Goal: Task Accomplishment & Management: Complete application form

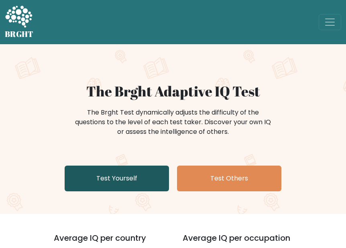
click at [149, 183] on link "Test Yourself" at bounding box center [117, 178] width 104 height 26
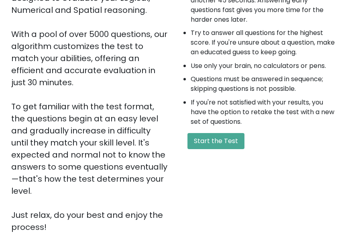
scroll to position [121, 0]
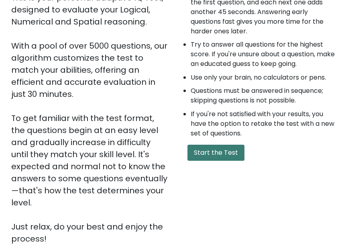
click at [211, 149] on button "Start the Test" at bounding box center [216, 153] width 57 height 16
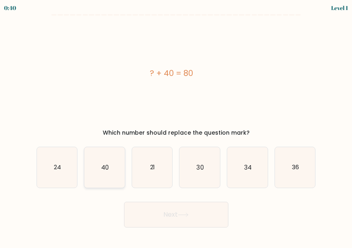
click at [107, 168] on text "40" at bounding box center [105, 167] width 8 height 8
click at [176, 126] on input "b. 40" at bounding box center [176, 125] width 0 height 2
radio input "true"
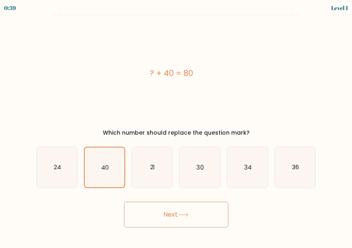
click at [185, 211] on button "Next" at bounding box center [176, 215] width 104 height 26
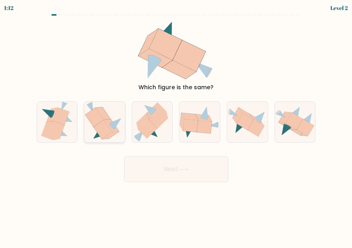
click at [104, 130] on icon at bounding box center [103, 129] width 18 height 19
click at [176, 126] on input "b." at bounding box center [176, 125] width 0 height 2
radio input "true"
click at [188, 168] on icon at bounding box center [183, 169] width 11 height 4
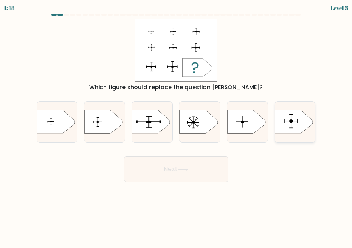
click at [294, 121] on icon at bounding box center [294, 122] width 38 height 24
click at [177, 124] on input "f." at bounding box center [176, 125] width 0 height 2
radio input "true"
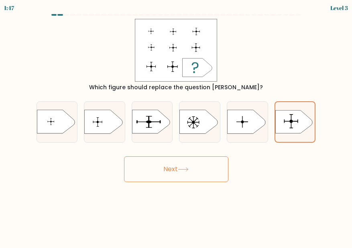
click at [190, 162] on button "Next" at bounding box center [176, 169] width 104 height 26
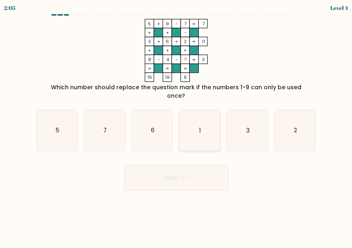
click at [197, 117] on icon "1" at bounding box center [200, 130] width 41 height 41
click at [177, 124] on input "d. 1" at bounding box center [176, 125] width 0 height 2
radio input "true"
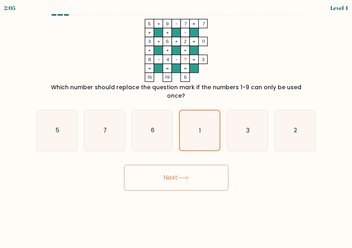
click at [207, 167] on button "Next" at bounding box center [176, 178] width 104 height 26
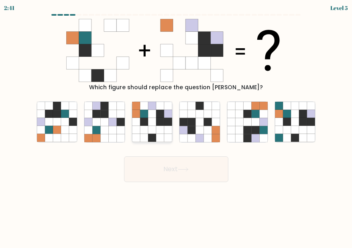
click at [159, 127] on icon at bounding box center [160, 130] width 8 height 8
click at [176, 126] on input "c." at bounding box center [176, 125] width 0 height 2
radio input "true"
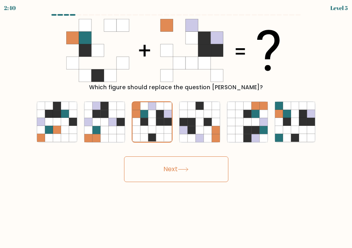
click at [191, 165] on button "Next" at bounding box center [176, 169] width 104 height 26
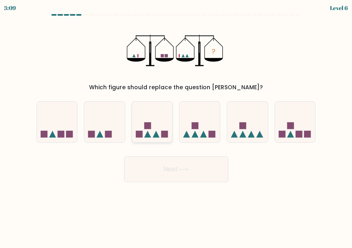
click at [154, 131] on icon at bounding box center [152, 121] width 41 height 33
click at [176, 126] on input "c." at bounding box center [176, 125] width 0 height 2
radio input "true"
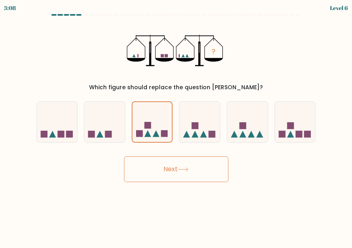
click at [178, 171] on button "Next" at bounding box center [176, 169] width 104 height 26
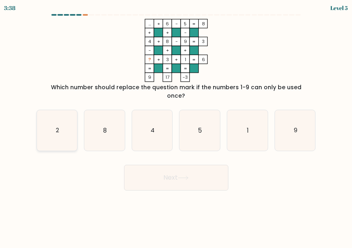
click at [45, 127] on icon "2" at bounding box center [57, 130] width 41 height 41
click at [176, 126] on input "a. 2" at bounding box center [176, 125] width 0 height 2
radio input "true"
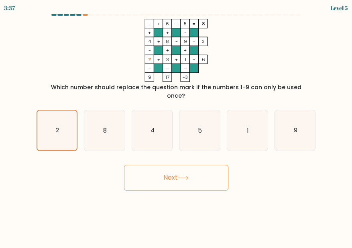
click at [175, 167] on button "Next" at bounding box center [176, 178] width 104 height 26
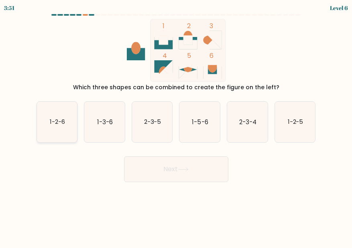
click at [60, 128] on icon "1-2-6" at bounding box center [57, 122] width 41 height 41
click at [176, 126] on input "a. 1-2-6" at bounding box center [176, 125] width 0 height 2
radio input "true"
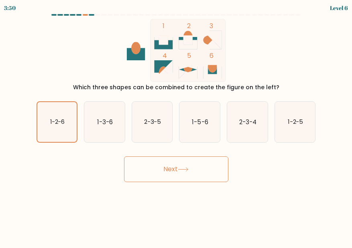
click at [179, 164] on button "Next" at bounding box center [176, 169] width 104 height 26
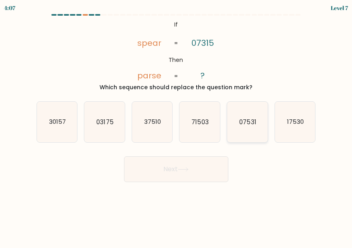
click at [236, 120] on icon "07531" at bounding box center [247, 122] width 41 height 41
click at [177, 124] on input "e. 07531" at bounding box center [176, 125] width 0 height 2
radio input "true"
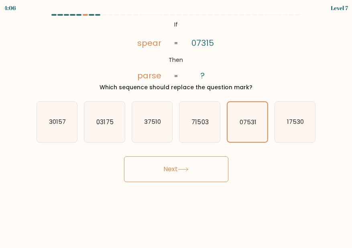
click at [188, 163] on button "Next" at bounding box center [176, 169] width 104 height 26
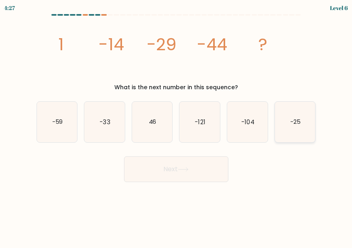
click at [305, 133] on icon "-25" at bounding box center [295, 122] width 41 height 41
click at [177, 126] on input "f. -25" at bounding box center [176, 125] width 0 height 2
radio input "true"
click at [195, 175] on button "Next" at bounding box center [176, 169] width 104 height 26
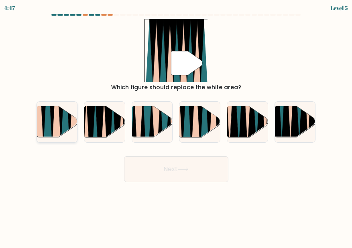
click at [61, 126] on icon at bounding box center [61, 105] width 9 height 81
click at [176, 126] on input "a." at bounding box center [176, 125] width 0 height 2
radio input "true"
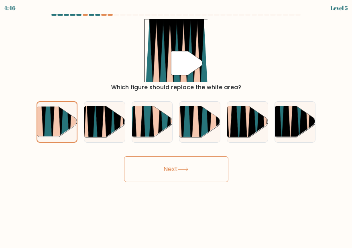
click at [148, 157] on button "Next" at bounding box center [176, 169] width 104 height 26
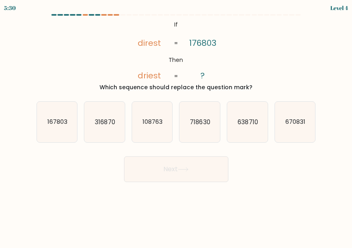
click at [151, 164] on button "Next" at bounding box center [176, 169] width 104 height 26
click at [260, 152] on div "Next" at bounding box center [176, 167] width 289 height 30
drag, startPoint x: 124, startPoint y: 84, endPoint x: 255, endPoint y: 90, distance: 131.1
click at [255, 90] on div "Which sequence should replace the question mark?" at bounding box center [176, 87] width 270 height 8
copy div "Which sequence should replace the question mark?"
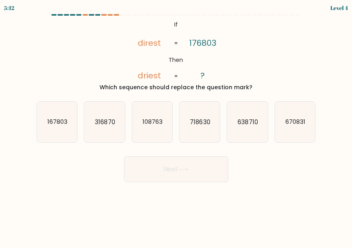
click at [271, 60] on div "@import url('[URL][DOMAIN_NAME]); If Then direst driest 176803 ? = = Which sequ…" at bounding box center [176, 55] width 289 height 73
click at [205, 131] on icon "718630" at bounding box center [200, 122] width 41 height 41
click at [206, 165] on button "Next" at bounding box center [176, 169] width 104 height 26
click at [207, 121] on text "718630" at bounding box center [200, 121] width 20 height 8
click at [177, 124] on input "d. 718630" at bounding box center [176, 125] width 0 height 2
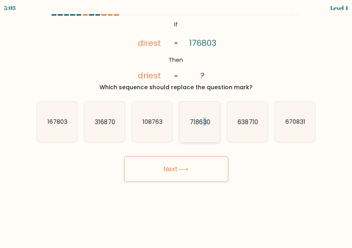
radio input "true"
click at [194, 166] on button "Next" at bounding box center [176, 169] width 104 height 26
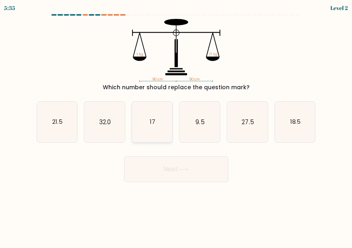
click at [161, 122] on icon "17" at bounding box center [152, 122] width 41 height 41
click at [176, 124] on input "c. 17" at bounding box center [176, 125] width 0 height 2
radio input "true"
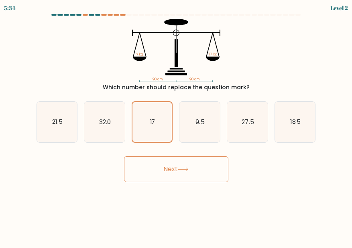
click at [178, 171] on button "Next" at bounding box center [176, 169] width 104 height 26
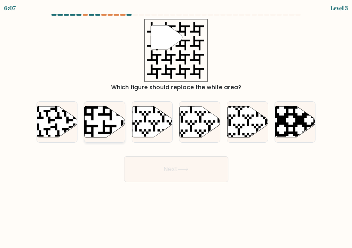
drag, startPoint x: 91, startPoint y: 125, endPoint x: 104, endPoint y: 129, distance: 13.9
click at [91, 125] on icon at bounding box center [105, 121] width 41 height 31
click at [176, 125] on input "b." at bounding box center [176, 125] width 0 height 2
radio input "true"
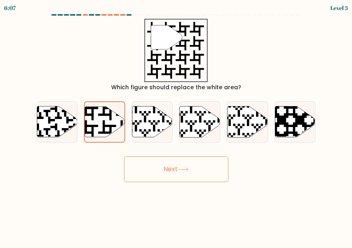
click at [170, 163] on button "Next" at bounding box center [176, 169] width 104 height 26
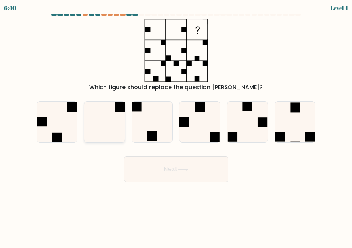
click at [108, 125] on icon at bounding box center [104, 122] width 41 height 41
click at [176, 125] on input "b." at bounding box center [176, 125] width 0 height 2
radio input "true"
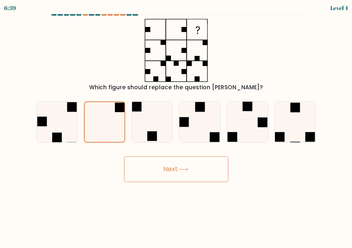
click at [180, 171] on icon at bounding box center [183, 169] width 11 height 4
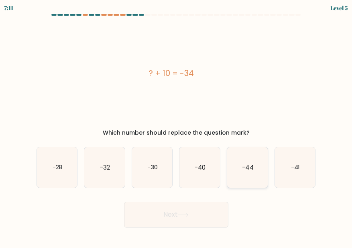
click at [240, 165] on icon "-44" at bounding box center [247, 167] width 41 height 41
click at [177, 126] on input "e. -44" at bounding box center [176, 125] width 0 height 2
radio input "true"
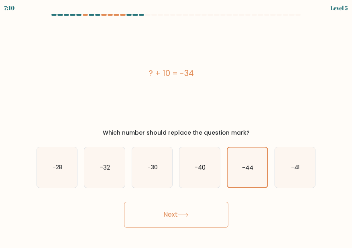
click at [199, 215] on button "Next" at bounding box center [176, 215] width 104 height 26
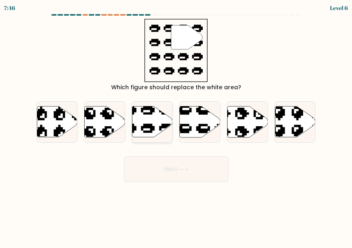
click at [158, 123] on icon at bounding box center [152, 121] width 41 height 31
click at [176, 124] on input "c." at bounding box center [176, 125] width 0 height 2
radio input "true"
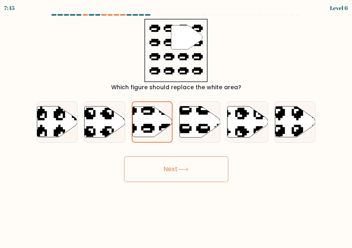
click at [185, 156] on button "Next" at bounding box center [176, 169] width 104 height 26
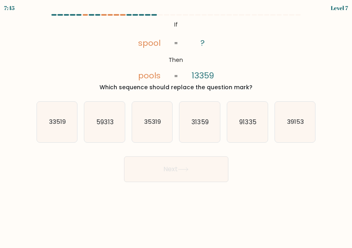
click at [184, 163] on button "Next" at bounding box center [176, 169] width 104 height 26
click at [266, 71] on div "@import url('[URL][DOMAIN_NAME]); If Then spool pools ? 13359 = = Which sequenc…" at bounding box center [176, 55] width 289 height 73
click at [196, 123] on text "31359" at bounding box center [200, 121] width 17 height 8
click at [177, 124] on input "d. 31359" at bounding box center [176, 125] width 0 height 2
radio input "true"
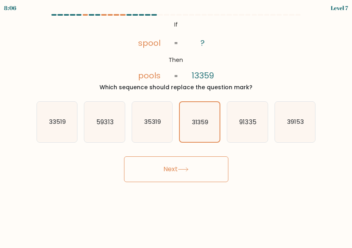
click at [182, 164] on button "Next" at bounding box center [176, 169] width 104 height 26
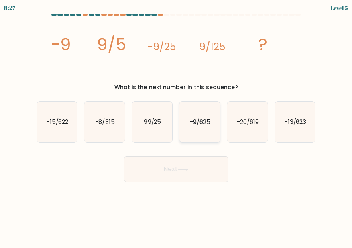
click at [204, 126] on icon "-9/625" at bounding box center [200, 122] width 41 height 41
click at [177, 126] on input "d. -9/625" at bounding box center [176, 125] width 0 height 2
radio input "true"
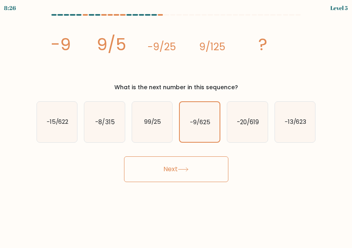
click at [195, 165] on button "Next" at bounding box center [176, 169] width 104 height 26
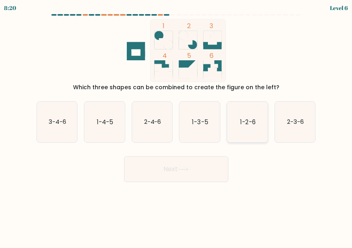
click at [248, 125] on text "1-2-6" at bounding box center [247, 121] width 15 height 8
click at [177, 125] on input "e. 1-2-6" at bounding box center [176, 125] width 0 height 2
radio input "true"
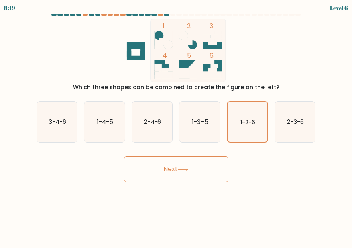
click at [202, 163] on button "Next" at bounding box center [176, 169] width 104 height 26
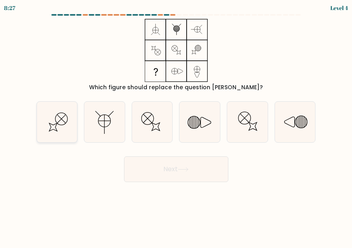
click at [58, 122] on line at bounding box center [61, 119] width 8 height 8
click at [176, 124] on input "a." at bounding box center [176, 125] width 0 height 2
radio input "true"
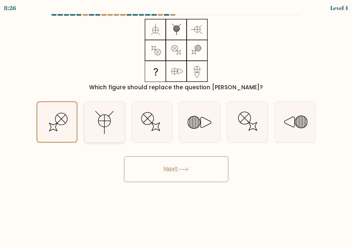
click at [110, 121] on line at bounding box center [105, 121] width 12 height 0
click at [176, 124] on input "b." at bounding box center [176, 125] width 0 height 2
radio input "true"
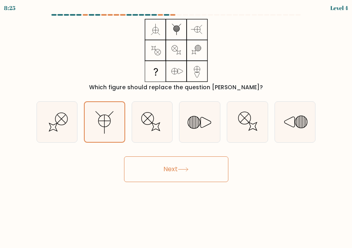
click at [167, 163] on button "Next" at bounding box center [176, 169] width 104 height 26
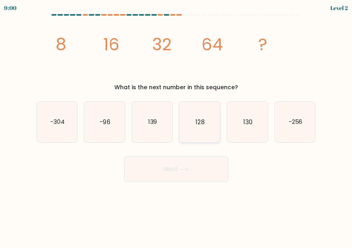
click at [204, 119] on text "128" at bounding box center [200, 121] width 9 height 8
click at [177, 124] on input "d. 128" at bounding box center [176, 125] width 0 height 2
radio input "true"
click at [187, 164] on button "Next" at bounding box center [176, 169] width 104 height 26
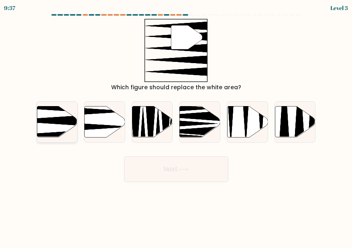
click at [46, 118] on icon at bounding box center [43, 120] width 80 height 10
click at [176, 124] on input "a." at bounding box center [176, 125] width 0 height 2
radio input "true"
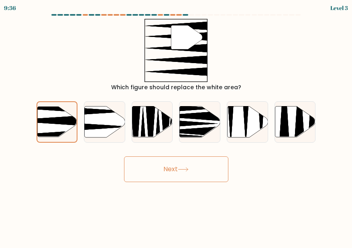
click at [176, 171] on button "Next" at bounding box center [176, 169] width 104 height 26
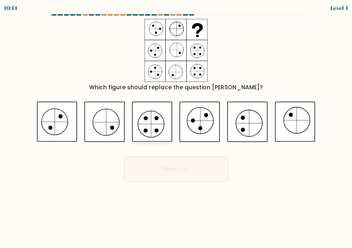
click at [153, 128] on icon at bounding box center [152, 122] width 41 height 40
click at [176, 126] on input "c." at bounding box center [176, 125] width 0 height 2
radio input "true"
click at [194, 175] on button "Next" at bounding box center [176, 169] width 104 height 26
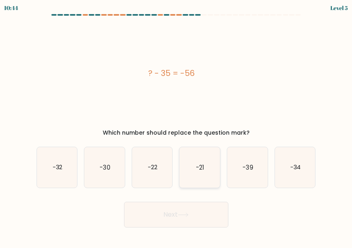
click at [203, 168] on text "-21" at bounding box center [200, 167] width 8 height 8
click at [177, 126] on input "d. -21" at bounding box center [176, 125] width 0 height 2
radio input "true"
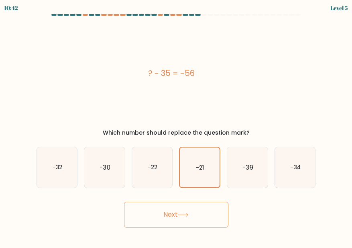
click at [189, 209] on button "Next" at bounding box center [176, 215] width 104 height 26
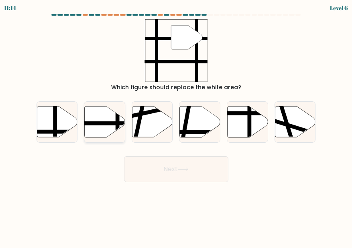
click at [102, 123] on line at bounding box center [92, 123] width 82 height 0
click at [176, 125] on input "b." at bounding box center [176, 125] width 0 height 2
radio input "true"
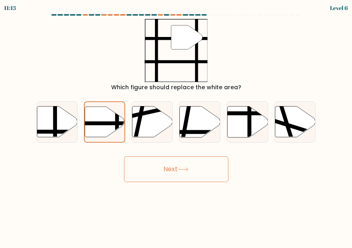
click at [162, 167] on button "Next" at bounding box center [176, 169] width 104 height 26
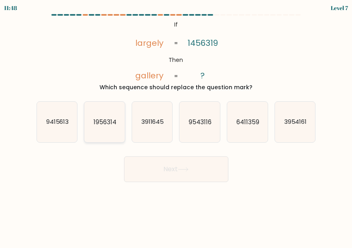
click at [113, 121] on text "1956314" at bounding box center [105, 121] width 23 height 8
click at [176, 124] on input "b. 1956314" at bounding box center [176, 125] width 0 height 2
radio input "true"
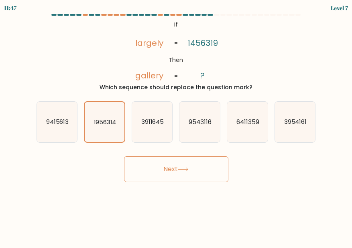
click at [180, 164] on button "Next" at bounding box center [176, 169] width 104 height 26
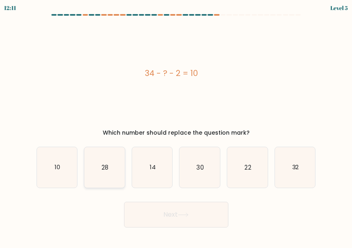
drag, startPoint x: 109, startPoint y: 162, endPoint x: 115, endPoint y: 162, distance: 6.0
click at [110, 161] on icon "28" at bounding box center [104, 167] width 41 height 41
click at [176, 126] on input "b. 28" at bounding box center [176, 125] width 0 height 2
radio input "true"
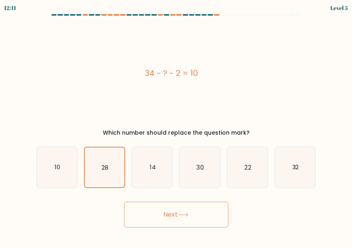
click at [167, 211] on button "Next" at bounding box center [176, 215] width 104 height 26
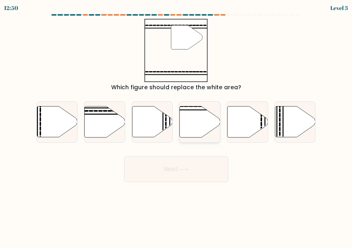
click at [196, 123] on icon at bounding box center [200, 121] width 41 height 31
click at [177, 124] on input "d." at bounding box center [176, 125] width 0 height 2
radio input "true"
click at [183, 166] on button "Next" at bounding box center [176, 169] width 104 height 26
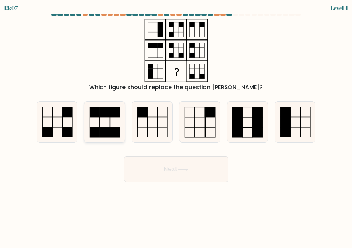
click at [108, 125] on icon at bounding box center [104, 122] width 41 height 41
click at [176, 125] on input "b." at bounding box center [176, 125] width 0 height 2
radio input "true"
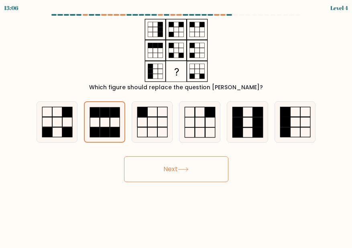
click at [170, 163] on button "Next" at bounding box center [176, 169] width 104 height 26
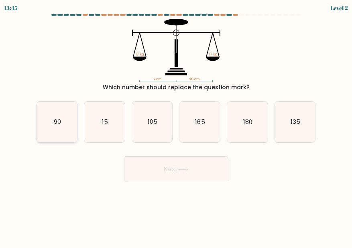
click at [63, 121] on icon "90" at bounding box center [57, 122] width 41 height 41
click at [176, 124] on input "a. 90" at bounding box center [176, 125] width 0 height 2
radio input "true"
click at [181, 168] on icon at bounding box center [183, 169] width 11 height 4
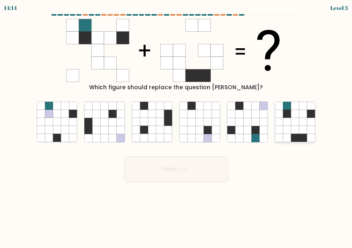
click at [296, 129] on icon at bounding box center [295, 130] width 8 height 8
click at [177, 126] on input "f." at bounding box center [176, 125] width 0 height 2
radio input "true"
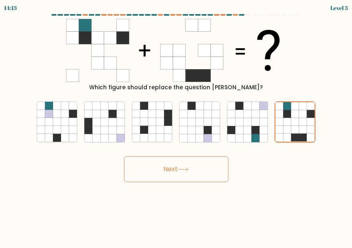
click at [189, 172] on button "Next" at bounding box center [176, 169] width 104 height 26
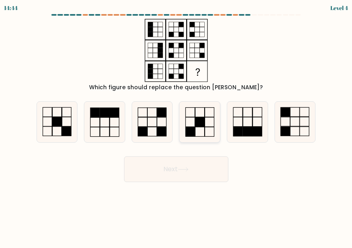
click at [209, 126] on icon at bounding box center [200, 122] width 41 height 41
click at [177, 126] on input "d." at bounding box center [176, 125] width 0 height 2
radio input "true"
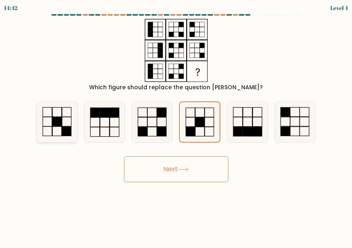
drag, startPoint x: 49, startPoint y: 122, endPoint x: 59, endPoint y: 121, distance: 9.7
click at [53, 122] on icon at bounding box center [57, 122] width 41 height 41
click at [176, 124] on input "a." at bounding box center [176, 125] width 0 height 2
radio input "true"
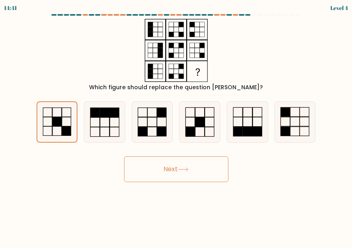
click at [176, 169] on button "Next" at bounding box center [176, 169] width 104 height 26
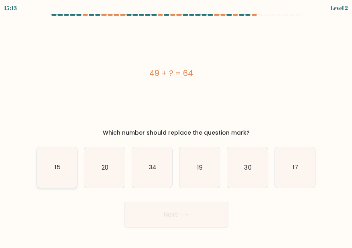
click at [61, 175] on icon "15" at bounding box center [57, 167] width 41 height 41
click at [176, 126] on input "a. 15" at bounding box center [176, 125] width 0 height 2
radio input "true"
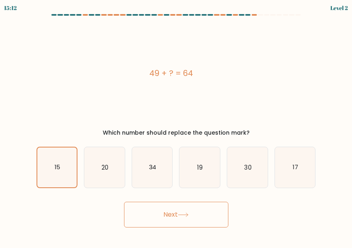
click at [192, 221] on button "Next" at bounding box center [176, 215] width 104 height 26
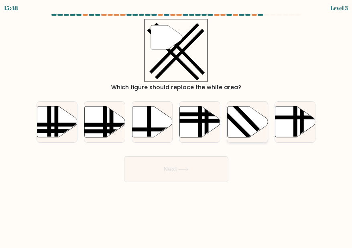
click at [243, 122] on icon at bounding box center [248, 121] width 41 height 31
click at [177, 124] on input "e." at bounding box center [176, 125] width 0 height 2
radio input "true"
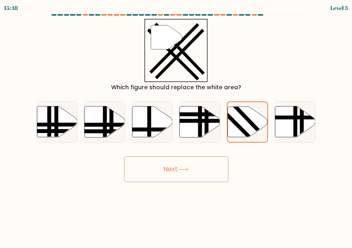
click at [192, 164] on button "Next" at bounding box center [176, 169] width 104 height 26
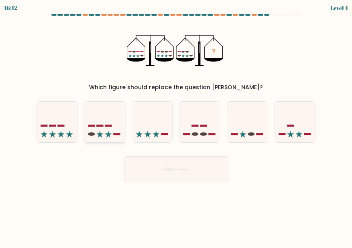
click at [120, 131] on icon at bounding box center [104, 121] width 41 height 33
click at [176, 126] on input "b." at bounding box center [176, 125] width 0 height 2
radio input "true"
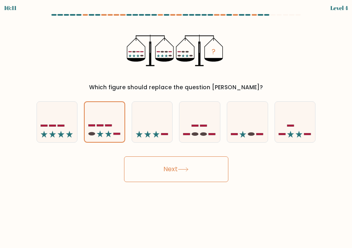
click at [182, 167] on icon at bounding box center [183, 169] width 11 height 4
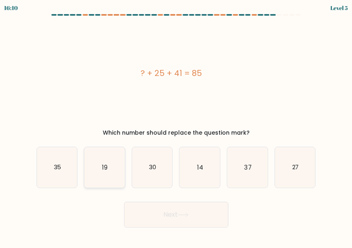
click at [102, 157] on icon "19" at bounding box center [104, 167] width 41 height 41
click at [176, 126] on input "b. 19" at bounding box center [176, 125] width 0 height 2
radio input "true"
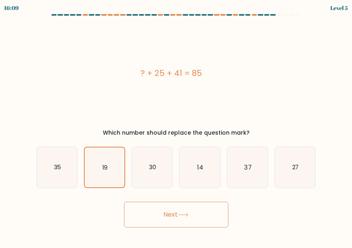
click at [188, 212] on button "Next" at bounding box center [176, 215] width 104 height 26
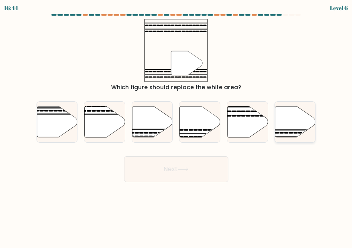
click at [290, 127] on icon at bounding box center [295, 121] width 41 height 31
click at [177, 126] on input "f." at bounding box center [176, 125] width 0 height 2
radio input "true"
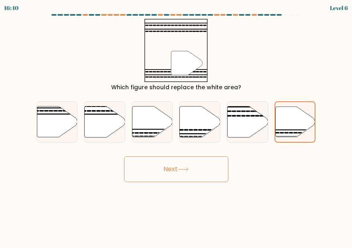
click at [191, 175] on button "Next" at bounding box center [176, 169] width 104 height 26
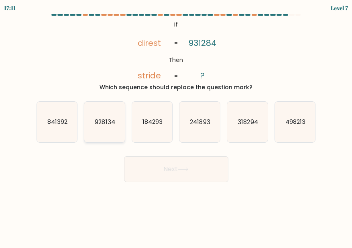
click at [116, 114] on icon "928134" at bounding box center [104, 122] width 41 height 41
click at [176, 124] on input "b. 928134" at bounding box center [176, 125] width 0 height 2
radio input "true"
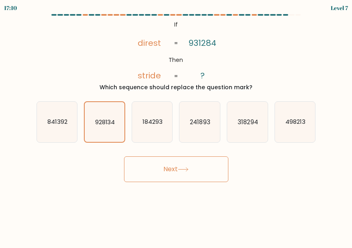
click at [189, 169] on icon at bounding box center [183, 169] width 11 height 4
